Goal: Information Seeking & Learning: Compare options

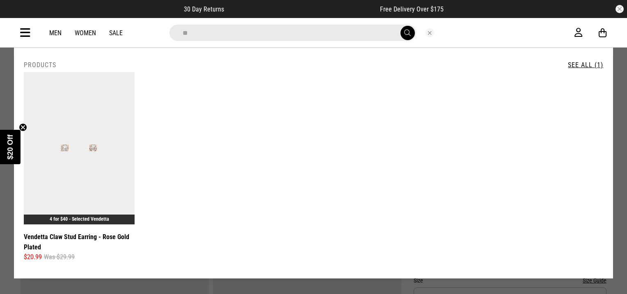
type input "*"
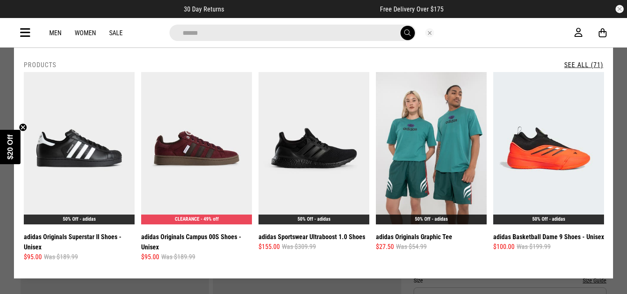
type input "******"
click at [578, 63] on link "See All (71)" at bounding box center [583, 65] width 39 height 8
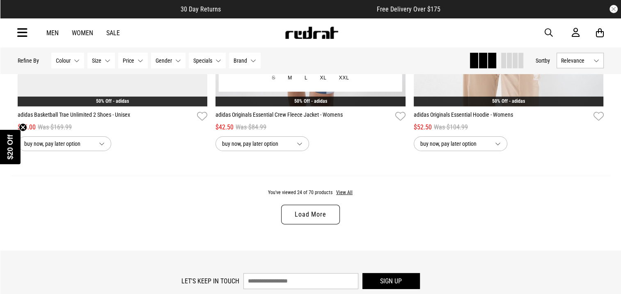
scroll to position [2666, 0]
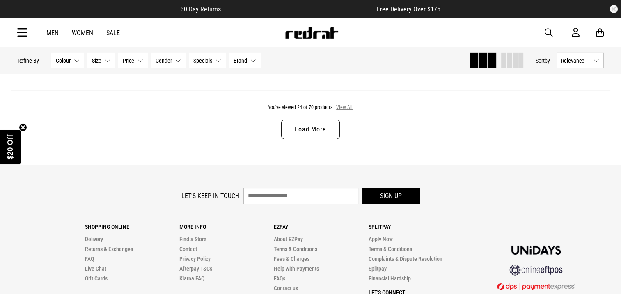
click at [342, 110] on button "View All" at bounding box center [343, 107] width 17 height 7
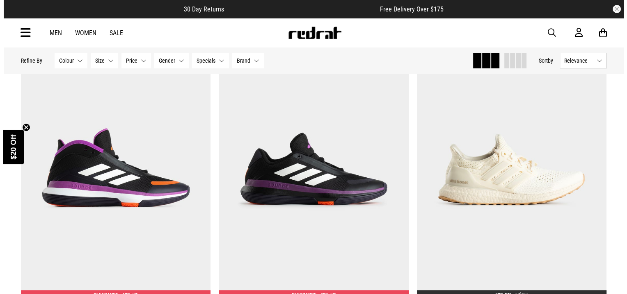
scroll to position [3127, 0]
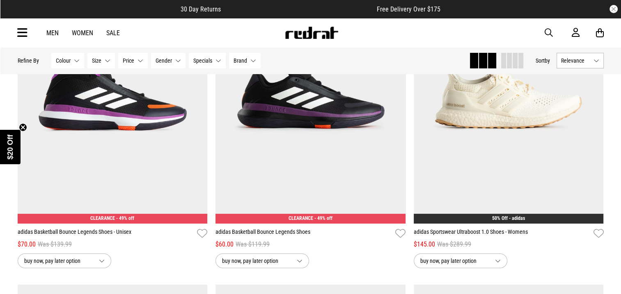
click at [546, 33] on span "button" at bounding box center [548, 33] width 8 height 10
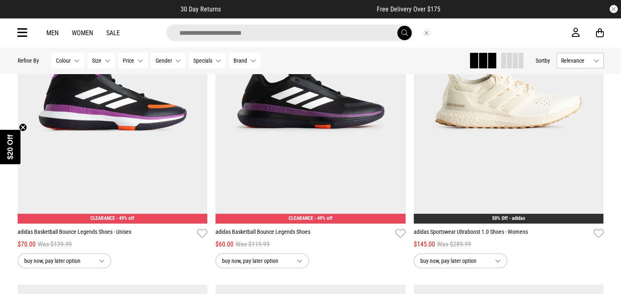
click at [333, 30] on input "search" at bounding box center [289, 33] width 246 height 16
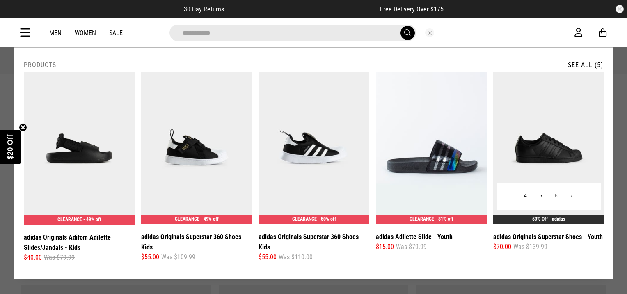
type input "**********"
click at [545, 146] on img at bounding box center [548, 148] width 111 height 153
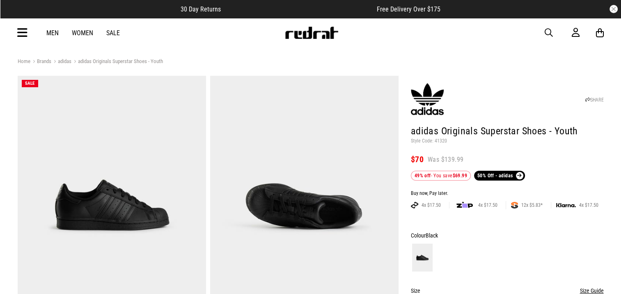
click at [548, 32] on span "button" at bounding box center [548, 33] width 8 height 10
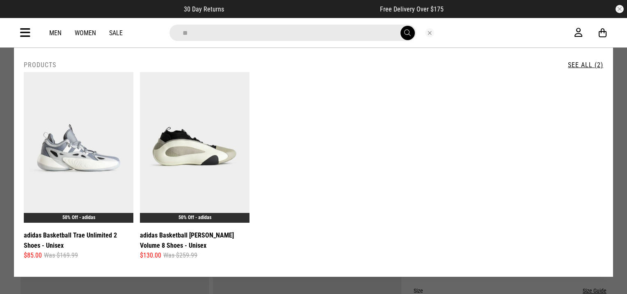
type input "*"
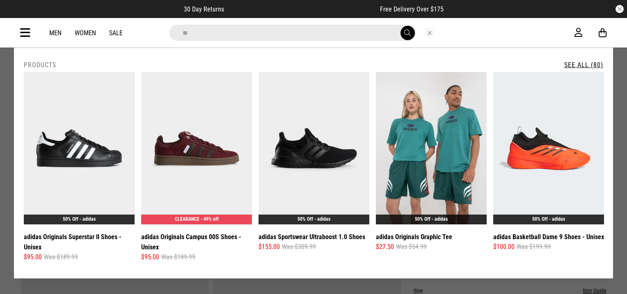
type input "*"
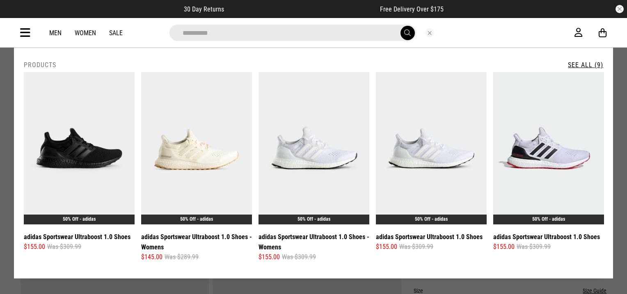
type input "**********"
click at [400, 26] on button "submit" at bounding box center [407, 33] width 14 height 14
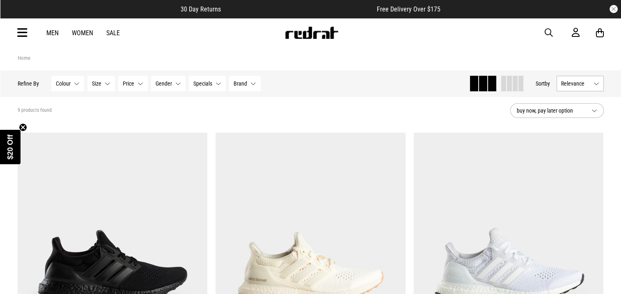
click at [61, 85] on span "Colour" at bounding box center [63, 83] width 15 height 7
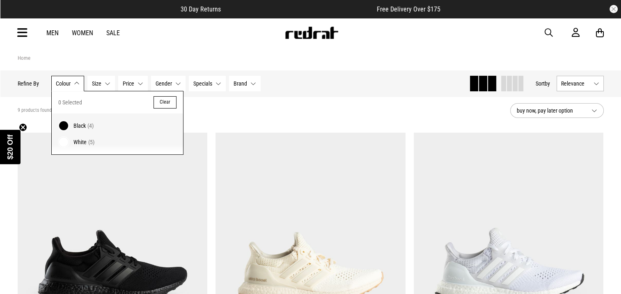
click at [146, 57] on div "Home" at bounding box center [311, 58] width 586 height 8
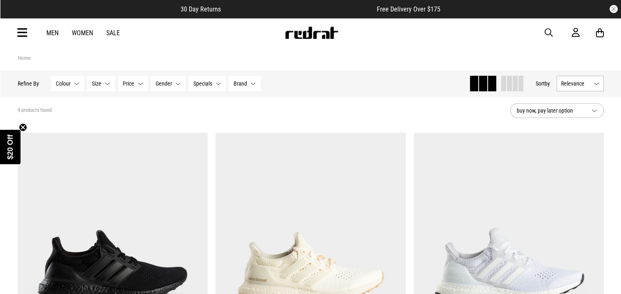
drag, startPoint x: 548, startPoint y: 32, endPoint x: 549, endPoint y: 28, distance: 4.1
click at [548, 32] on span "button" at bounding box center [548, 33] width 8 height 10
